Goal: Task Accomplishment & Management: Manage account settings

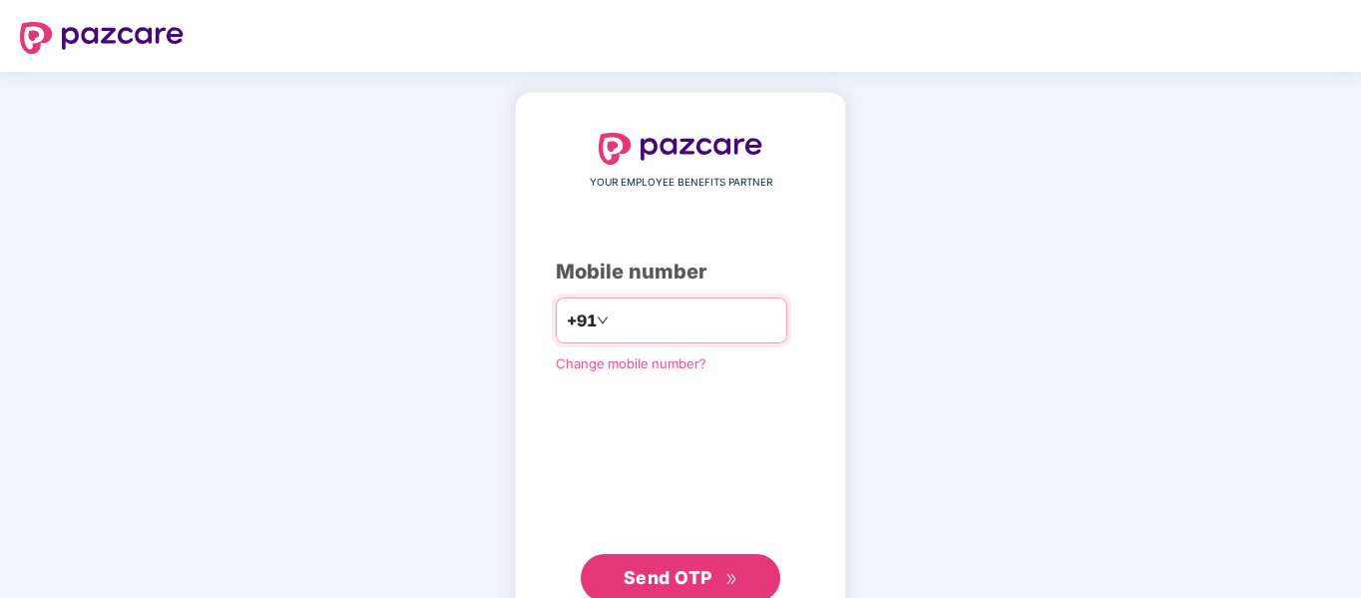
click at [617, 321] on input "number" at bounding box center [694, 320] width 164 height 32
type input "**********"
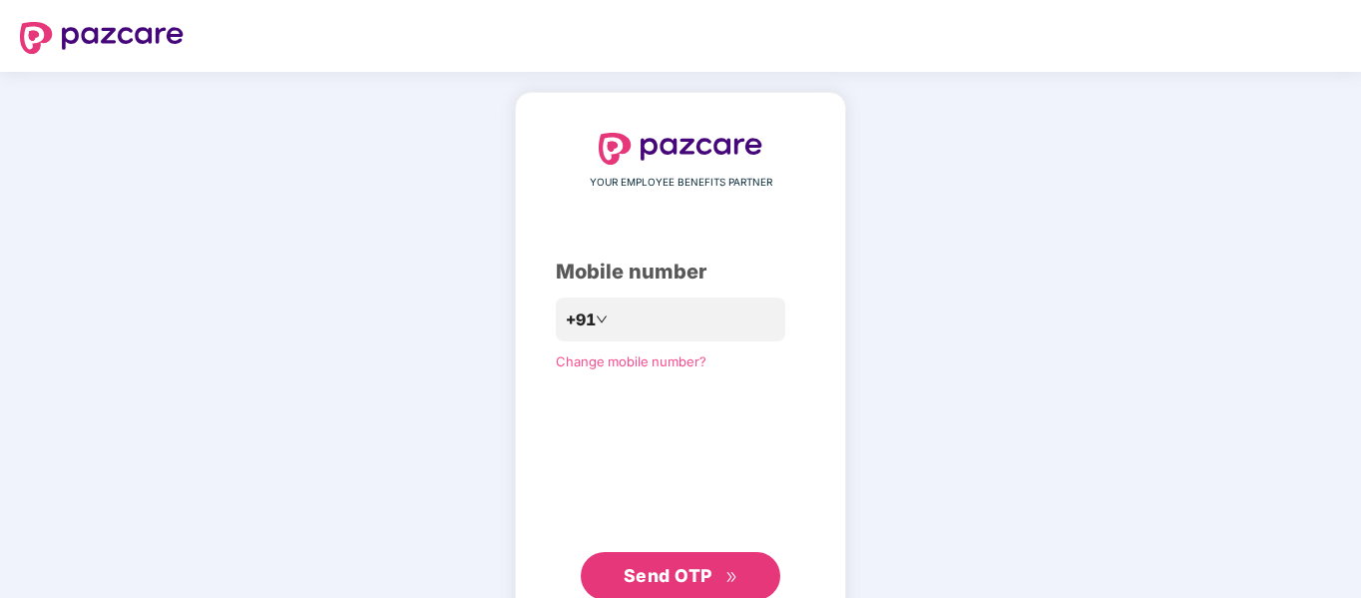
click at [663, 574] on span "Send OTP" at bounding box center [667, 575] width 89 height 21
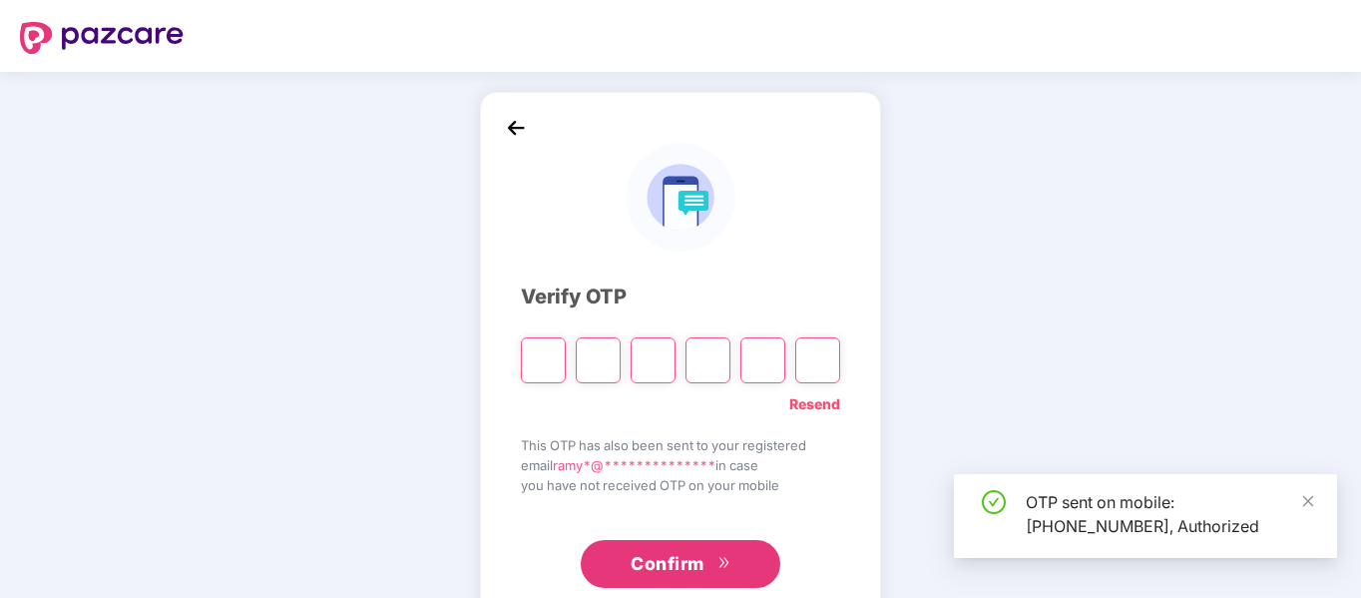
scroll to position [53, 0]
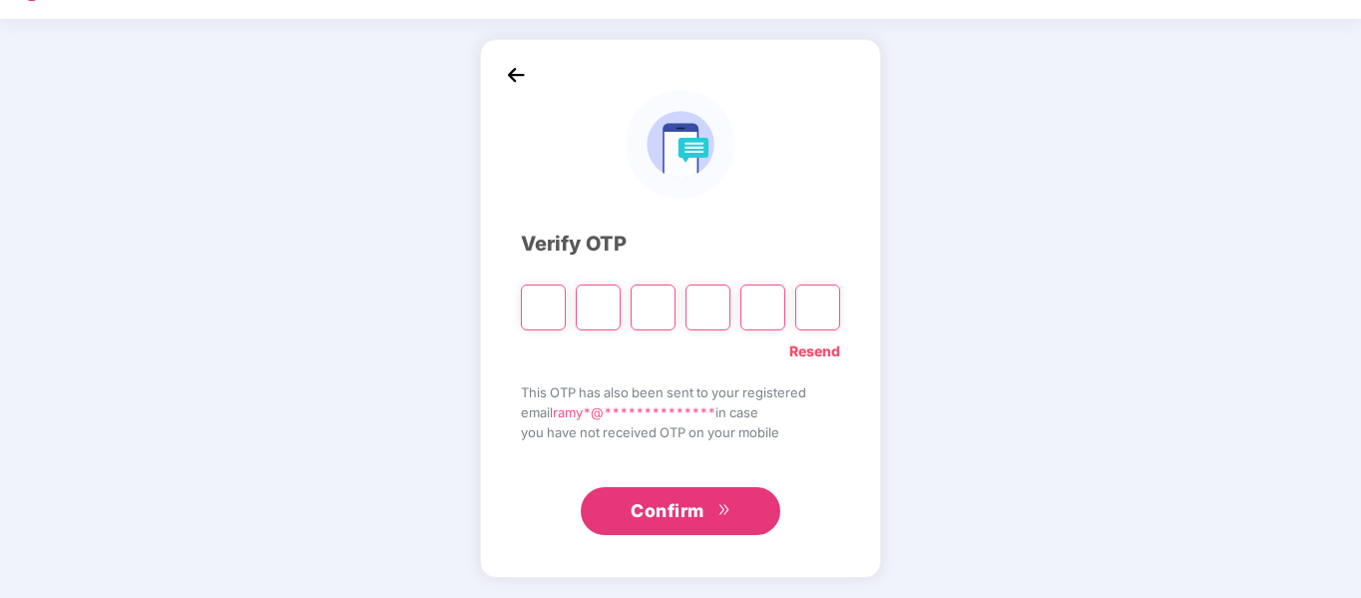
type input "*"
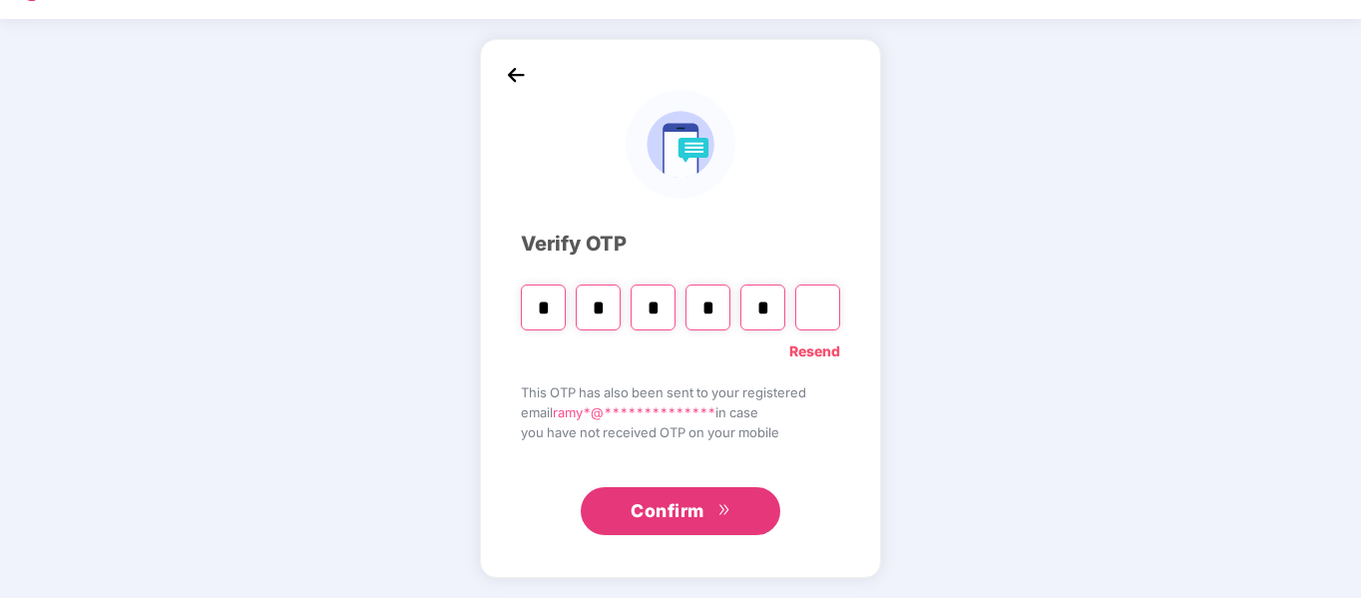
type input "*"
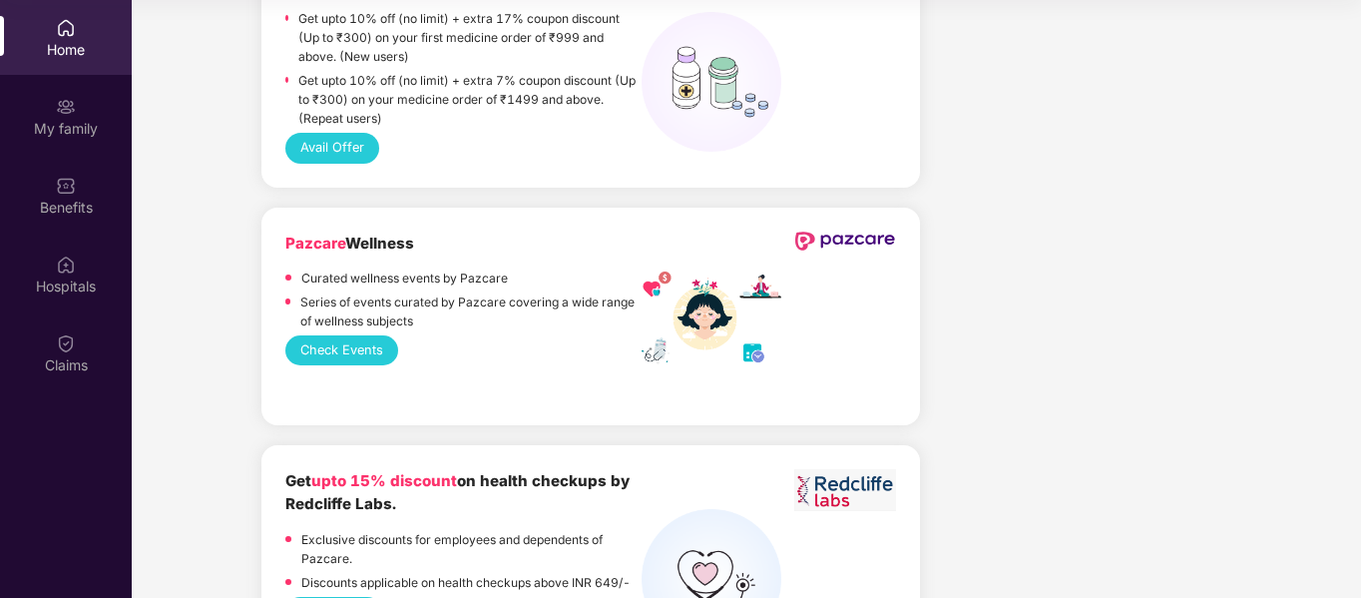
scroll to position [2246, 0]
